Goal: Communication & Community: Answer question/provide support

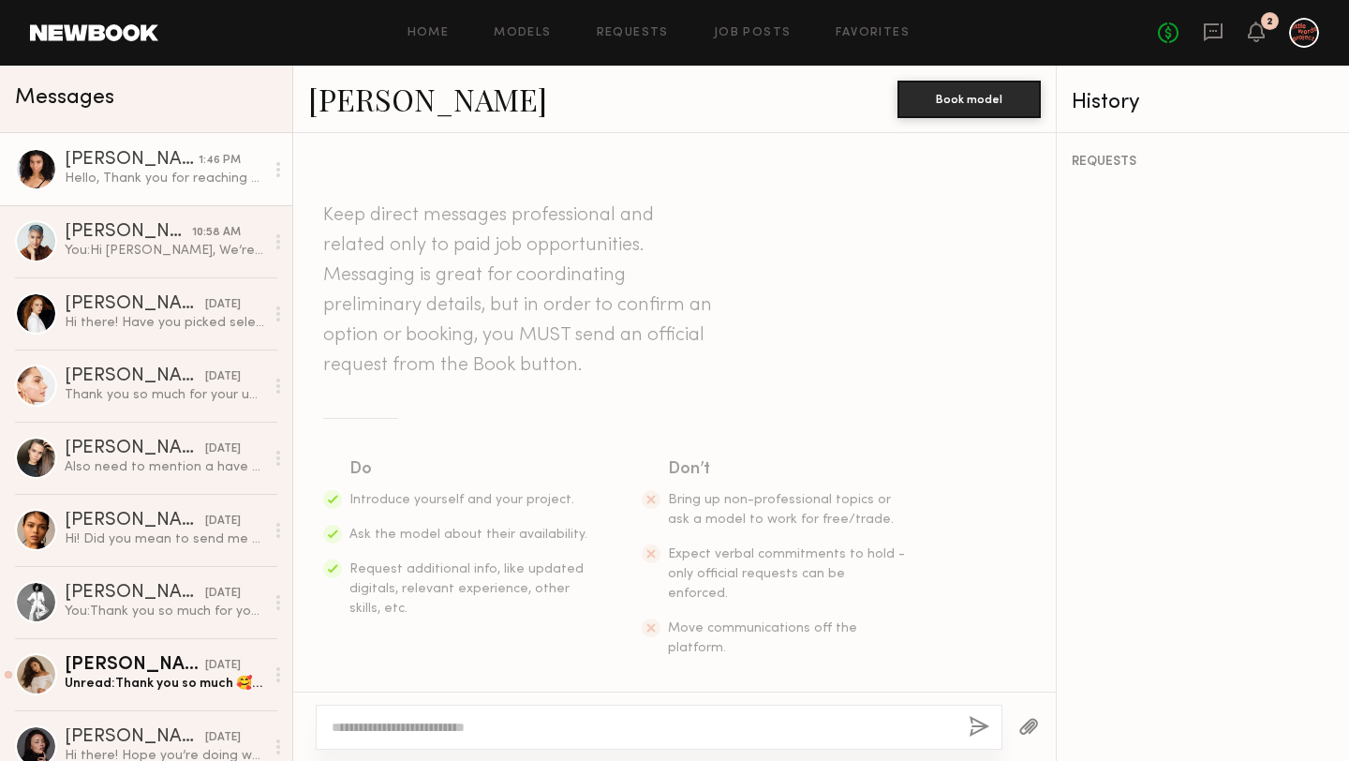
scroll to position [864, 0]
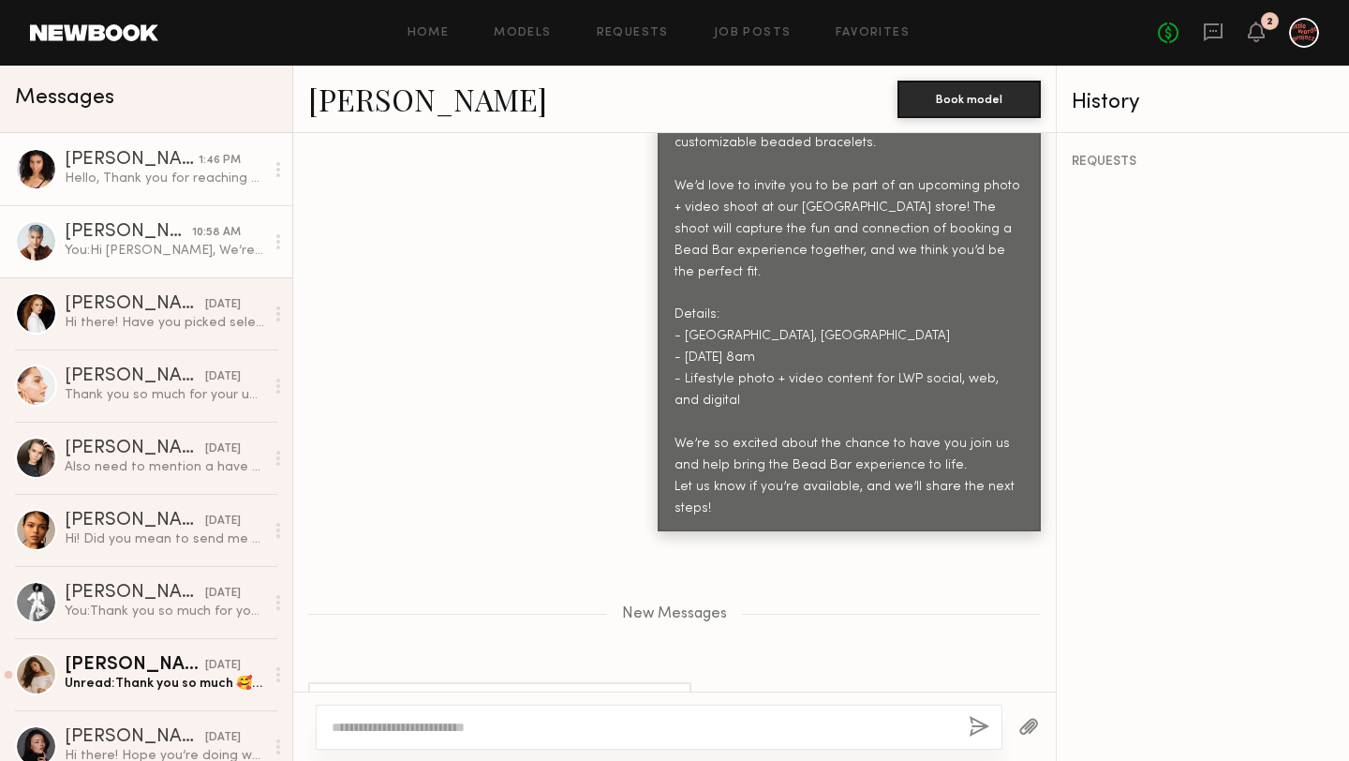
click at [176, 260] on link "[PERSON_NAME] 10:58 AM You: Hi [PERSON_NAME], We’re Little Words Project, a jew…" at bounding box center [146, 241] width 292 height 72
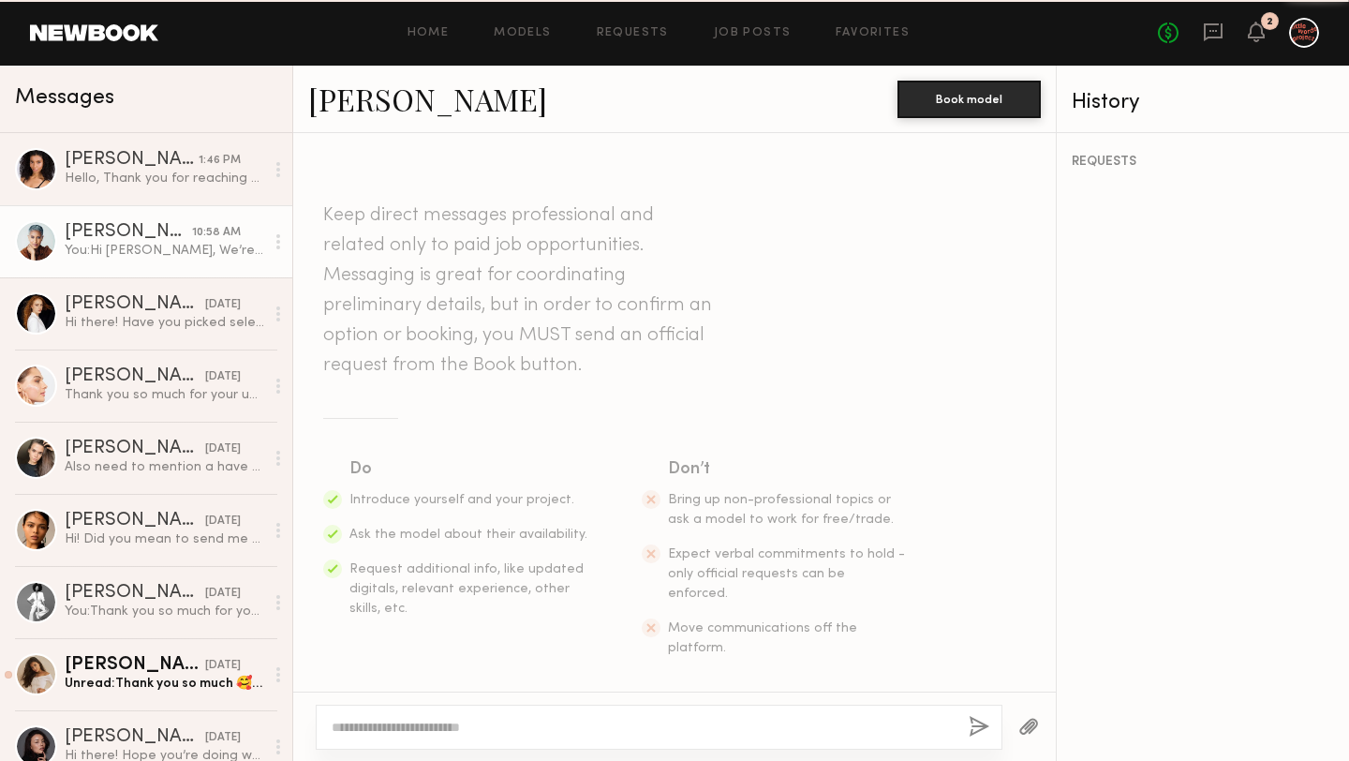
scroll to position [669, 0]
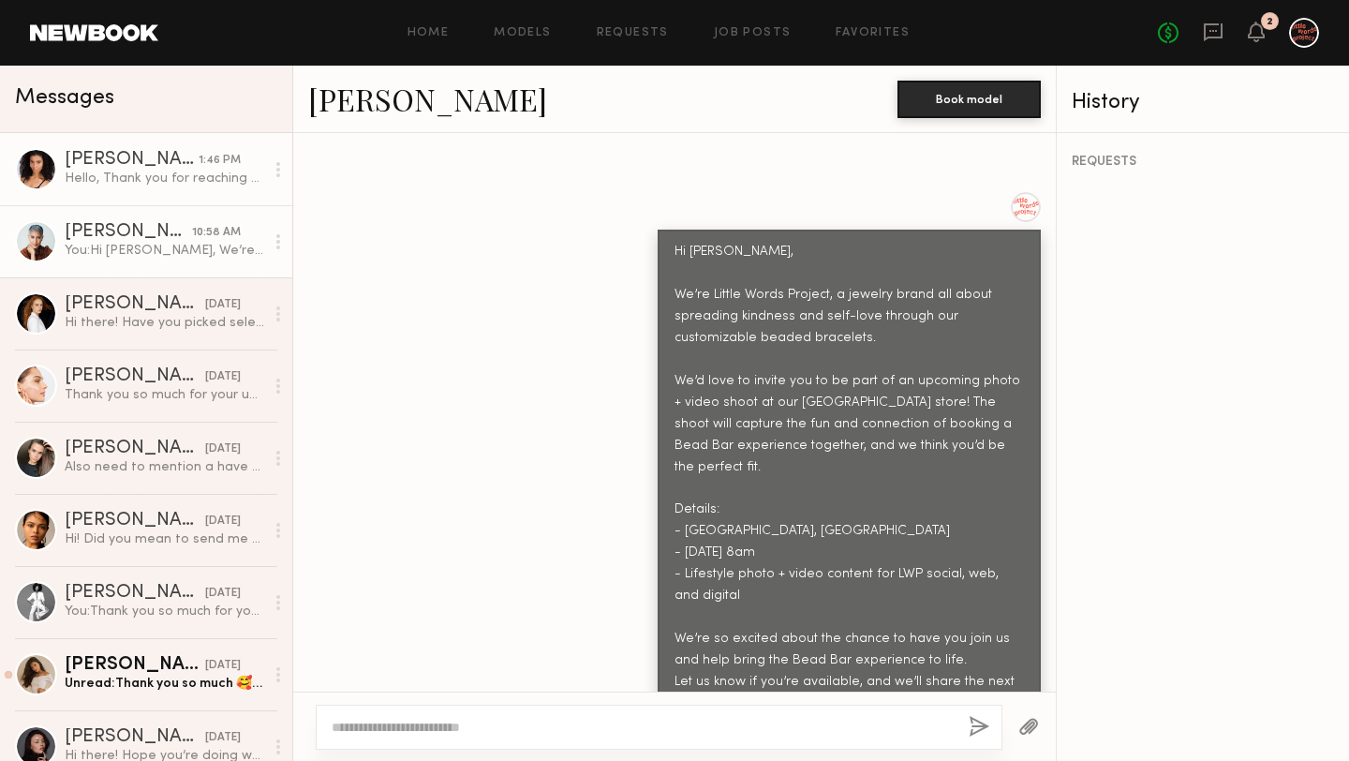
click at [170, 187] on link "[PERSON_NAME] 1:46 PM Hello, Thank you for reaching out. Yes I’m available 9/16." at bounding box center [146, 169] width 292 height 72
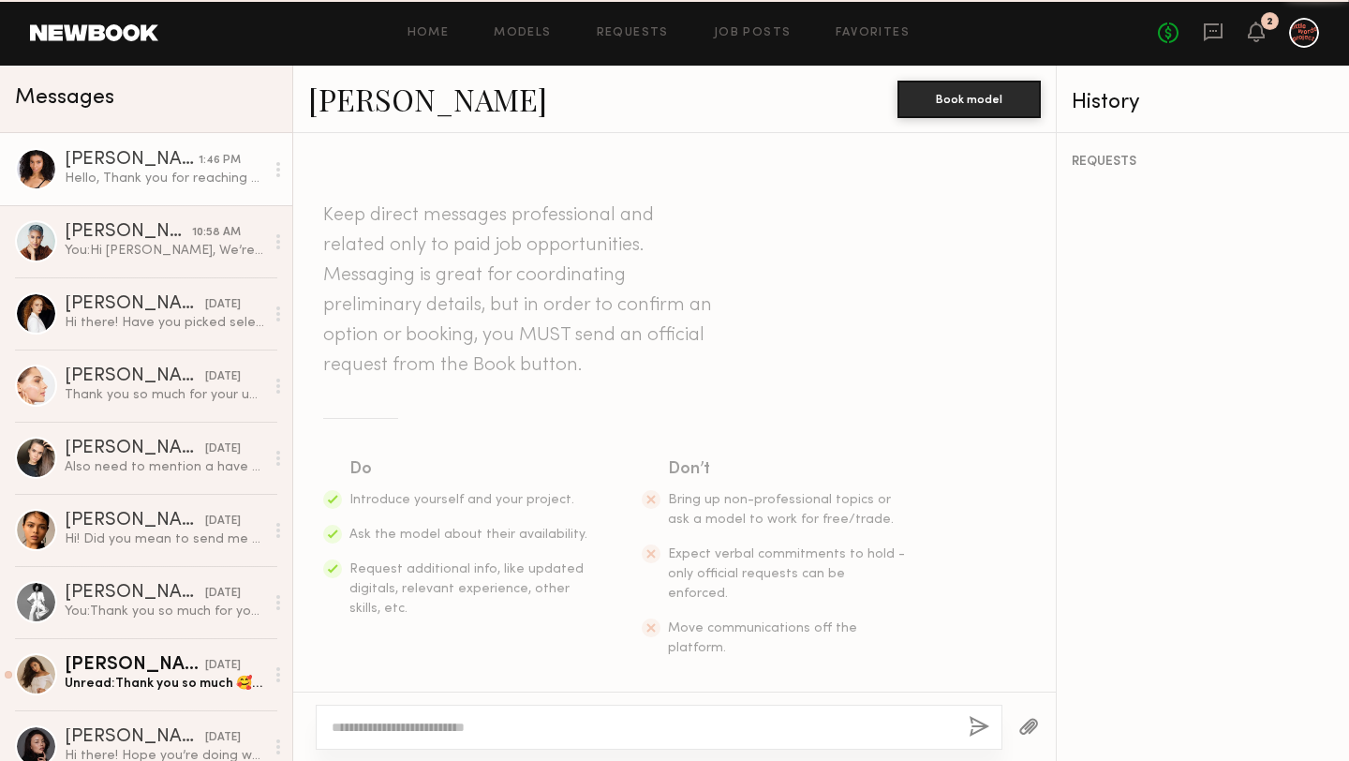
scroll to position [721, 0]
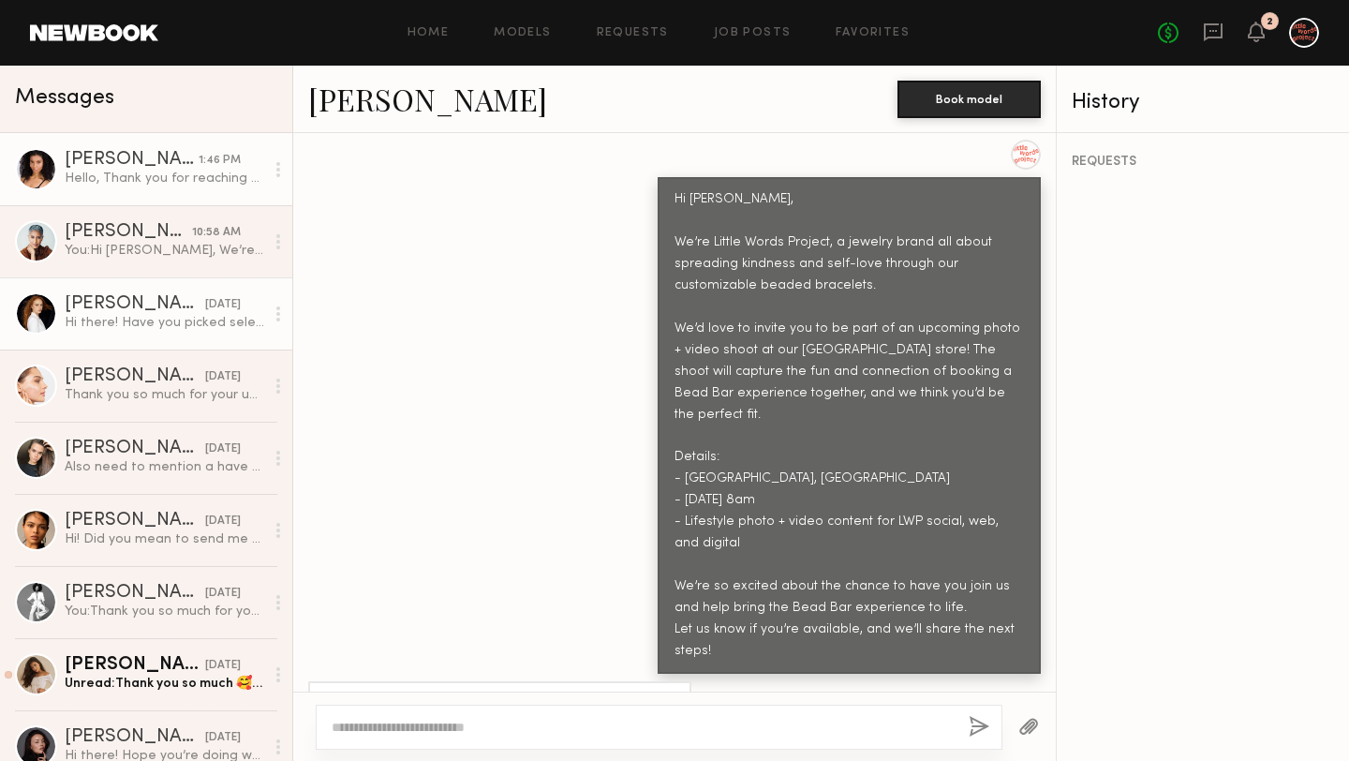
click at [157, 333] on link "[PERSON_NAME] [DATE] Hi there! Have you picked selects for this project? I’m st…" at bounding box center [146, 313] width 292 height 72
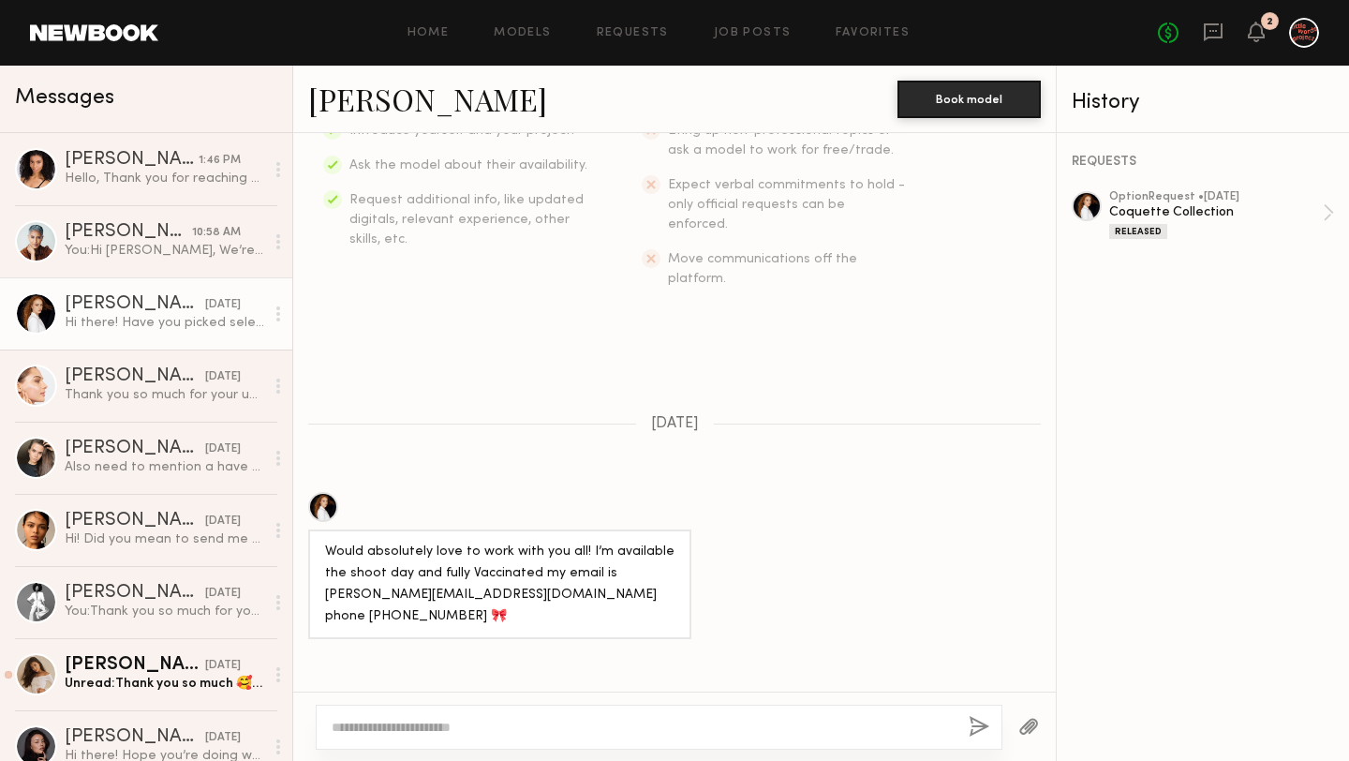
scroll to position [372, 0]
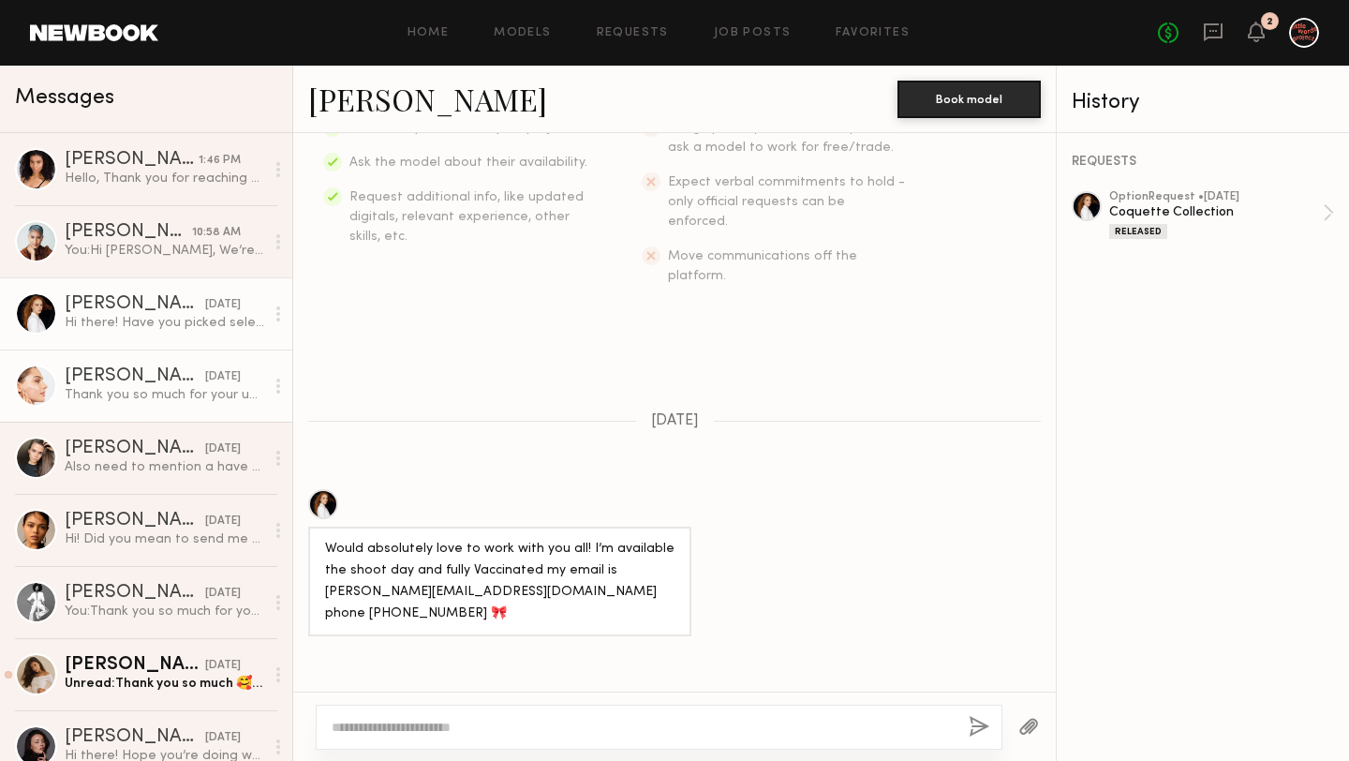
click at [156, 409] on link "[PERSON_NAME] [DATE] Thank you so much for your understanding. Let’s keep in to…" at bounding box center [146, 385] width 292 height 72
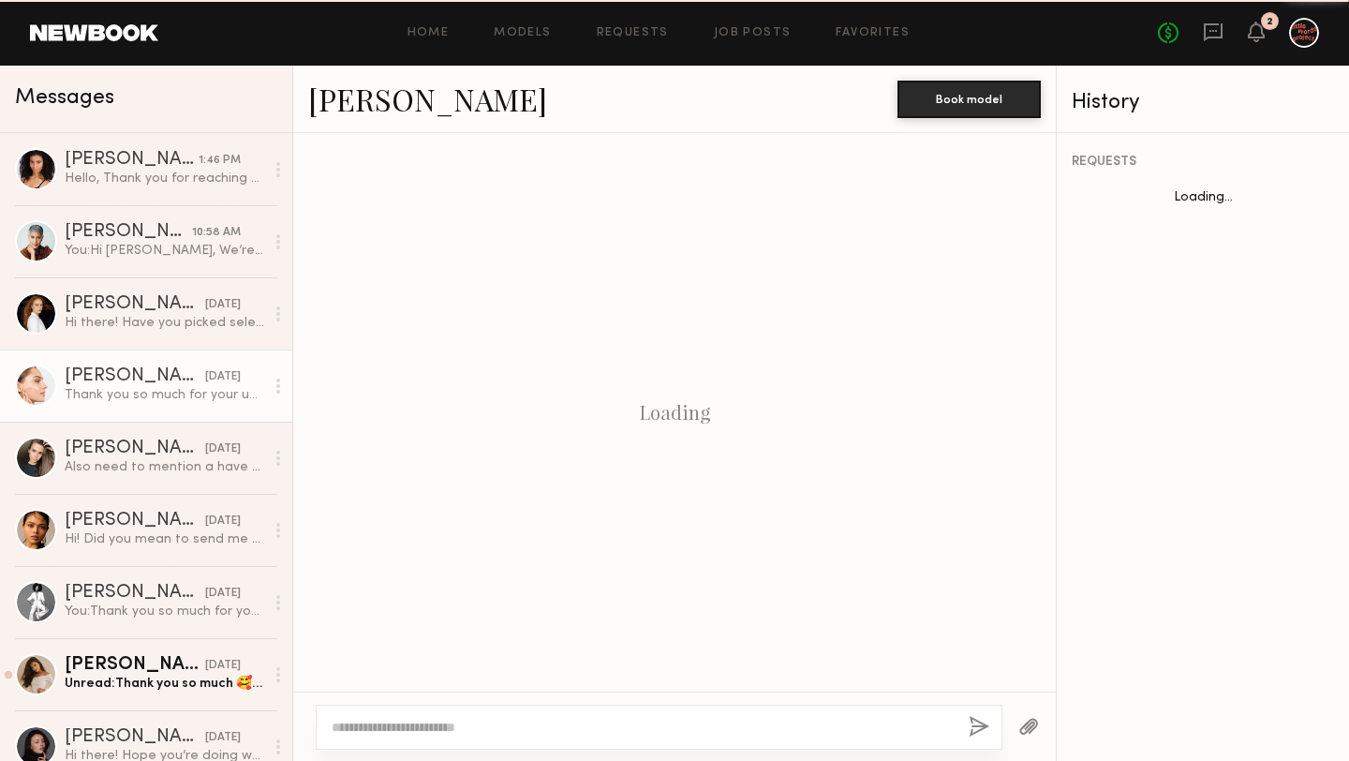
scroll to position [1331, 0]
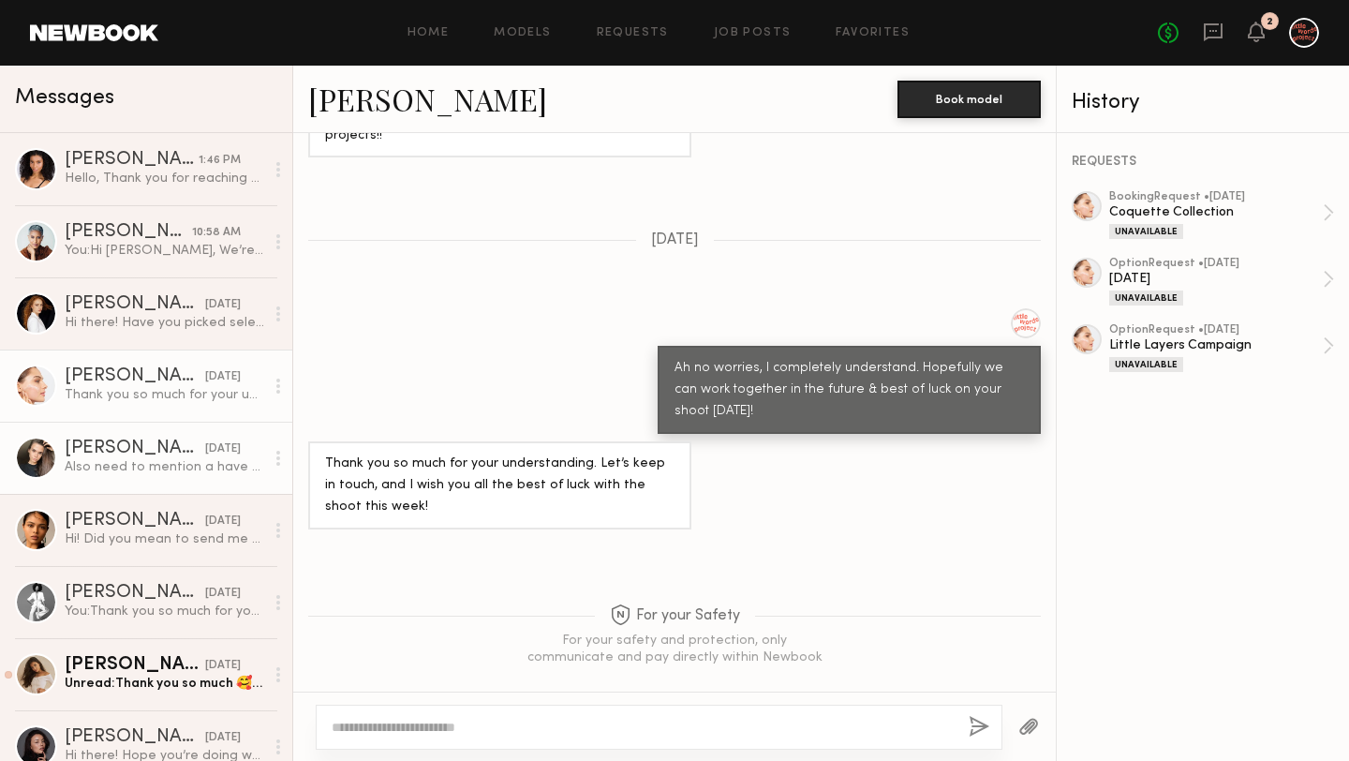
click at [157, 463] on div "Also need to mention a have couple new tattoos on my arms, but they are small" at bounding box center [165, 467] width 200 height 18
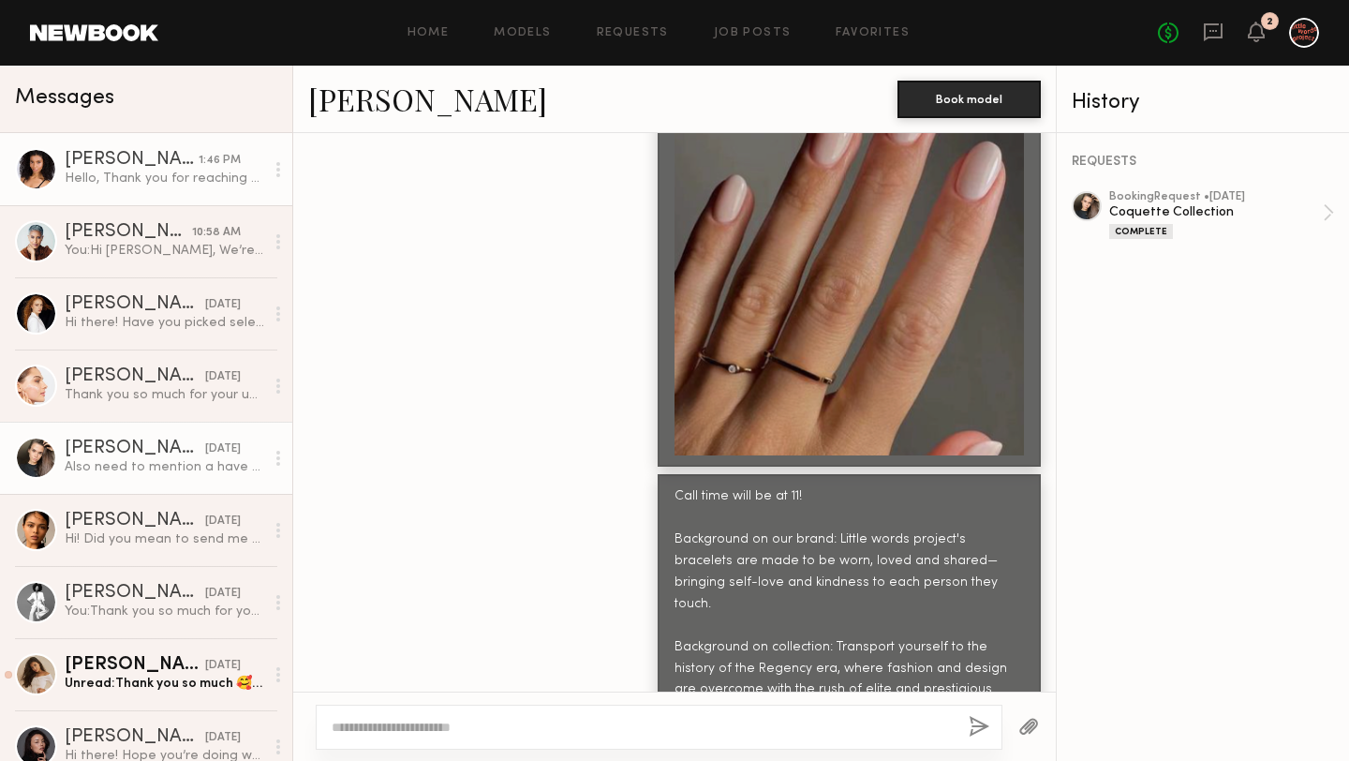
click at [171, 164] on div "[PERSON_NAME]" at bounding box center [132, 160] width 134 height 19
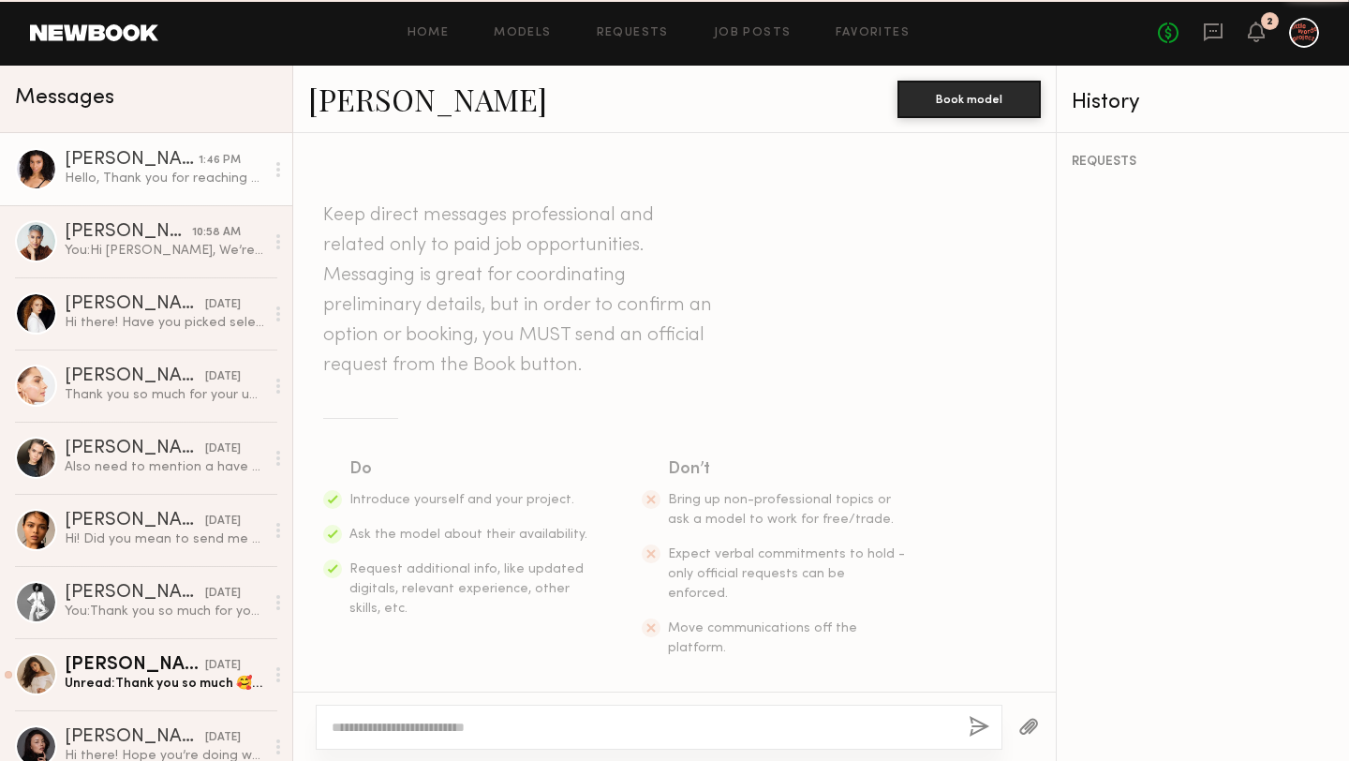
scroll to position [721, 0]
